Goal: Information Seeking & Learning: Learn about a topic

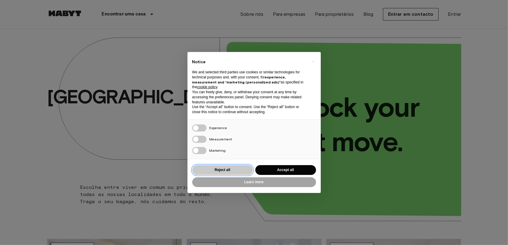
click at [222, 169] on button "Reject all" at bounding box center [222, 170] width 61 height 10
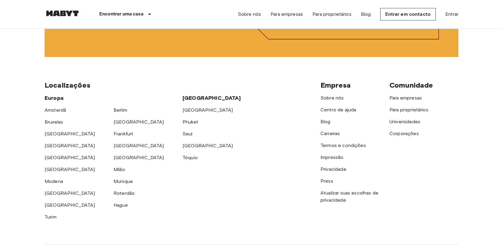
scroll to position [1537, 0]
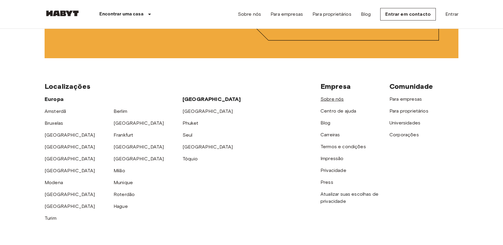
click at [335, 102] on link "Sobre nós" at bounding box center [332, 99] width 23 height 6
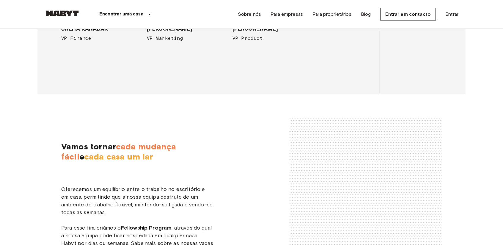
scroll to position [892, 0]
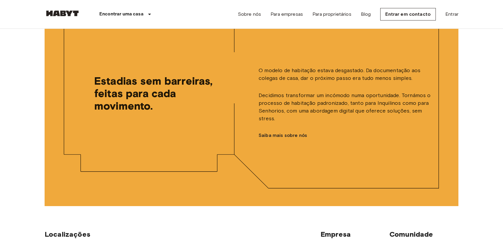
scroll to position [1626, 0]
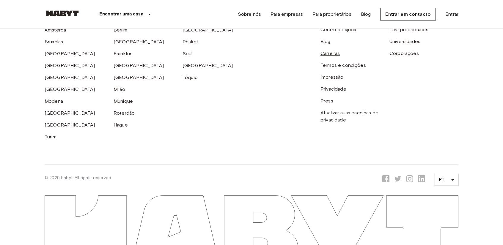
click at [333, 53] on link "Carreiras" at bounding box center [330, 54] width 19 height 6
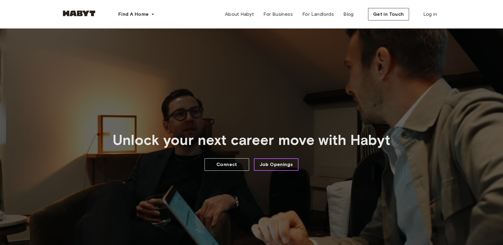
click at [280, 161] on span "Job Openings" at bounding box center [277, 164] width 34 height 7
